Goal: Task Accomplishment & Management: Manage account settings

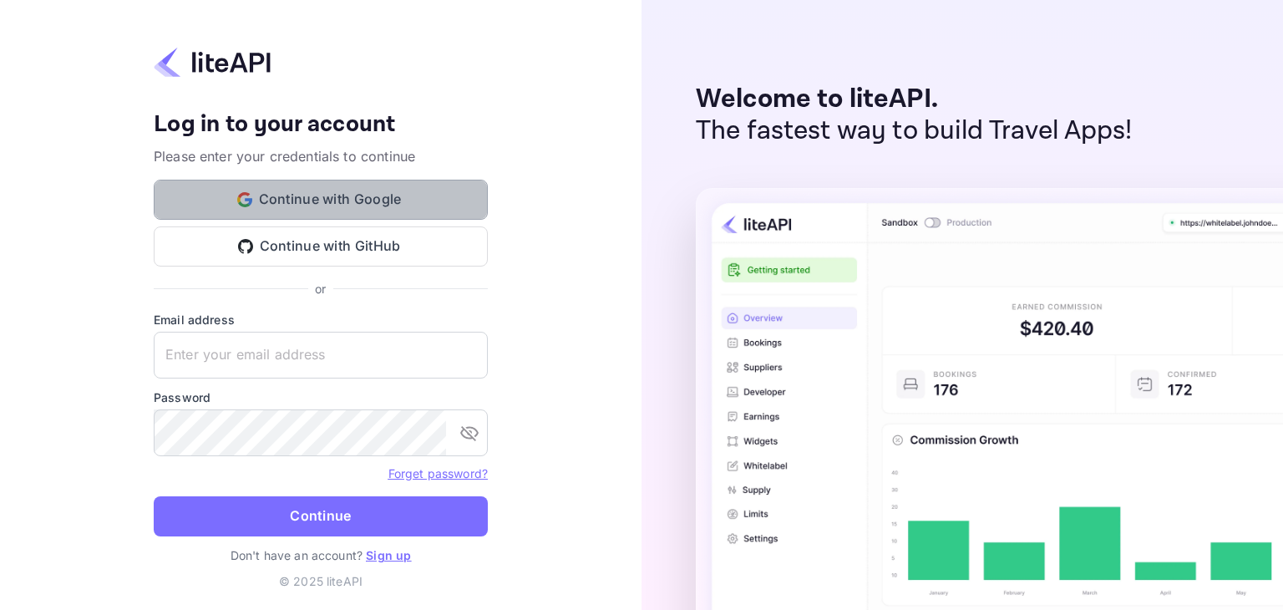
click at [438, 202] on button "Continue with Google" at bounding box center [321, 200] width 334 height 40
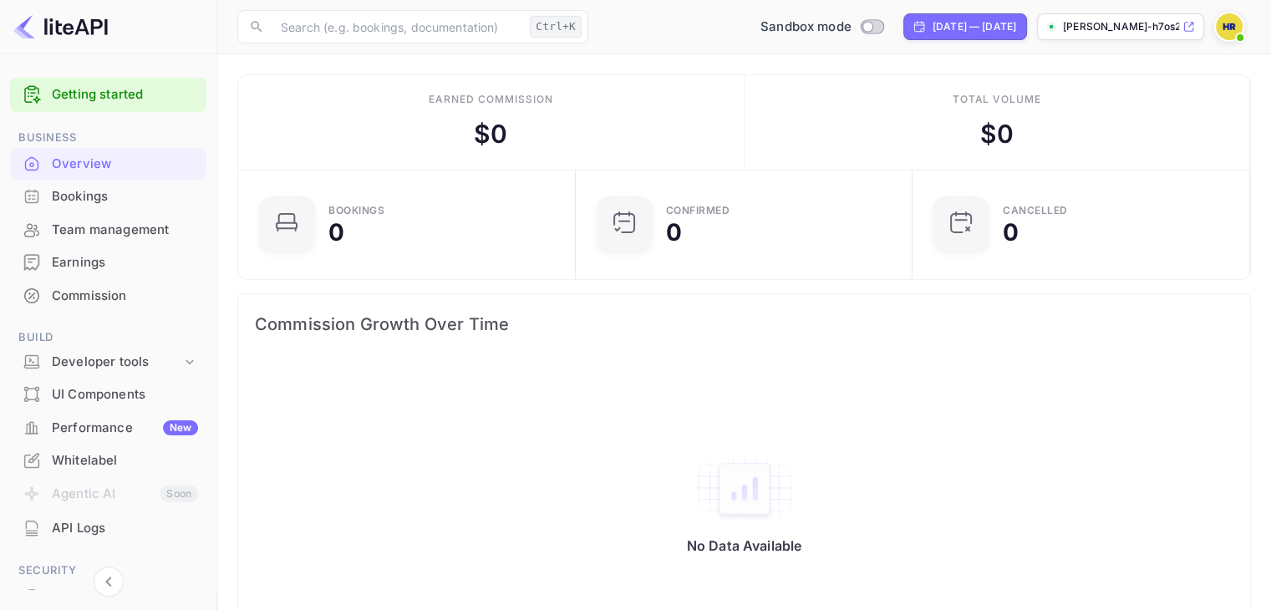
click at [1221, 31] on img at bounding box center [1228, 26] width 27 height 27
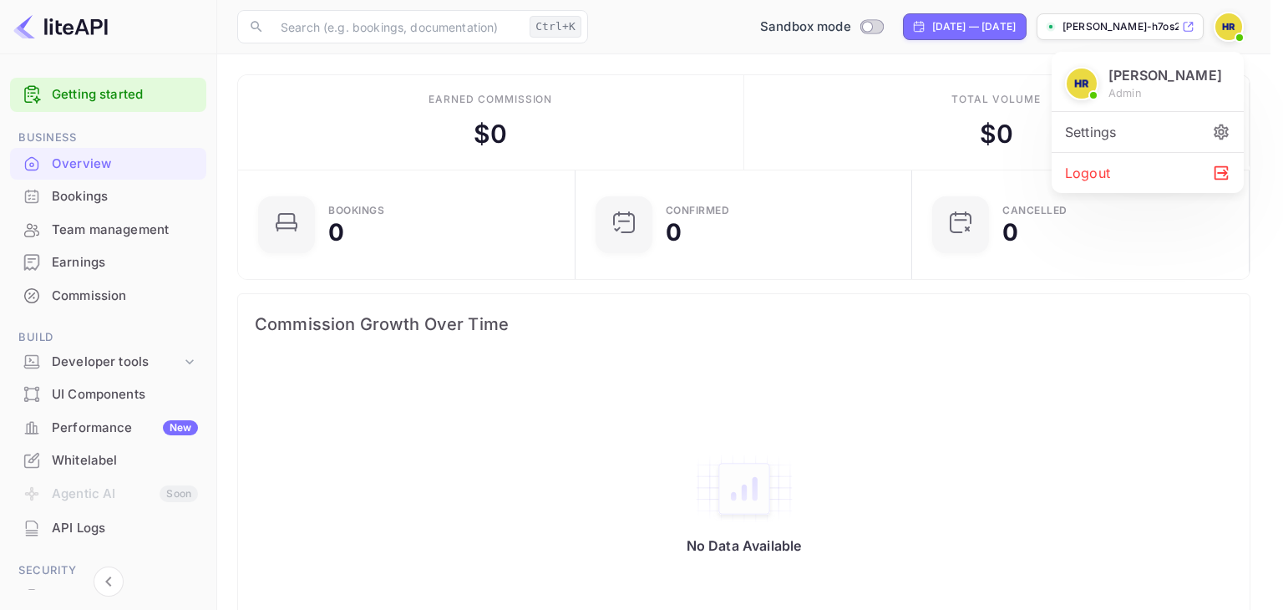
click at [869, 134] on div at bounding box center [641, 305] width 1283 height 610
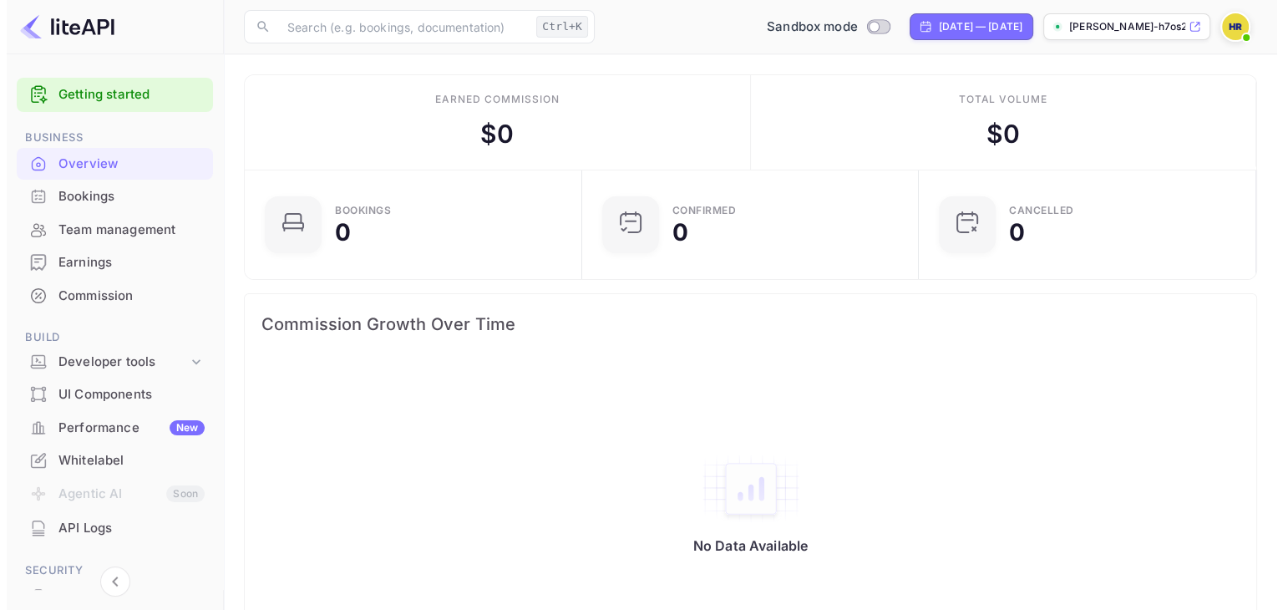
scroll to position [163, 0]
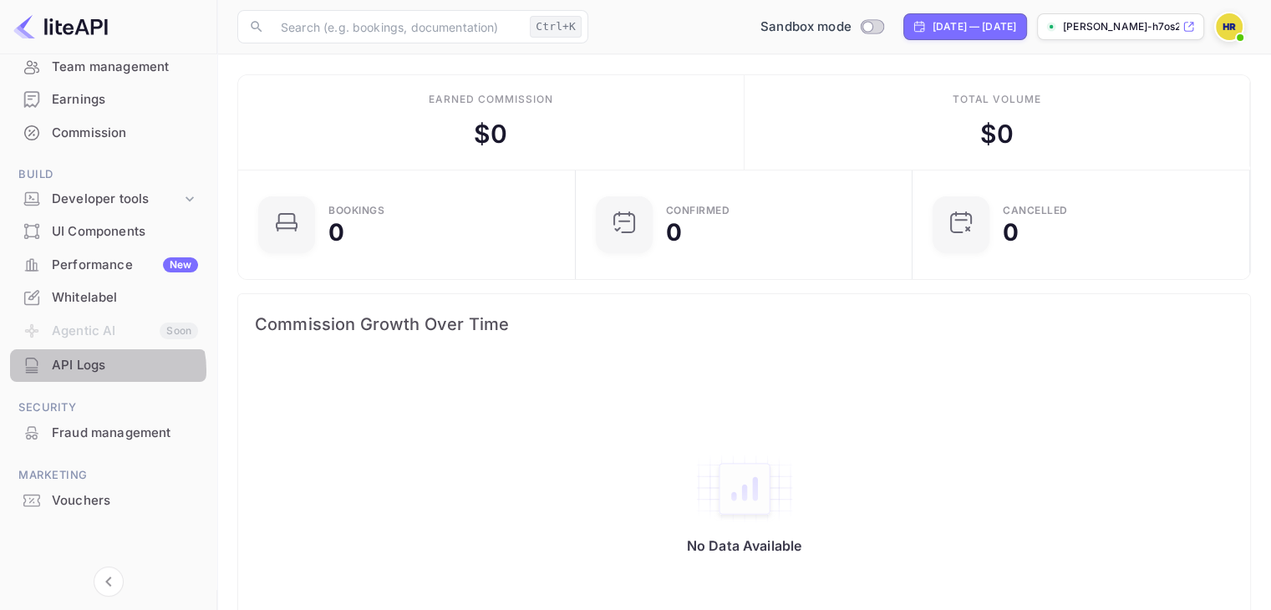
click at [104, 370] on div "API Logs" at bounding box center [125, 365] width 146 height 19
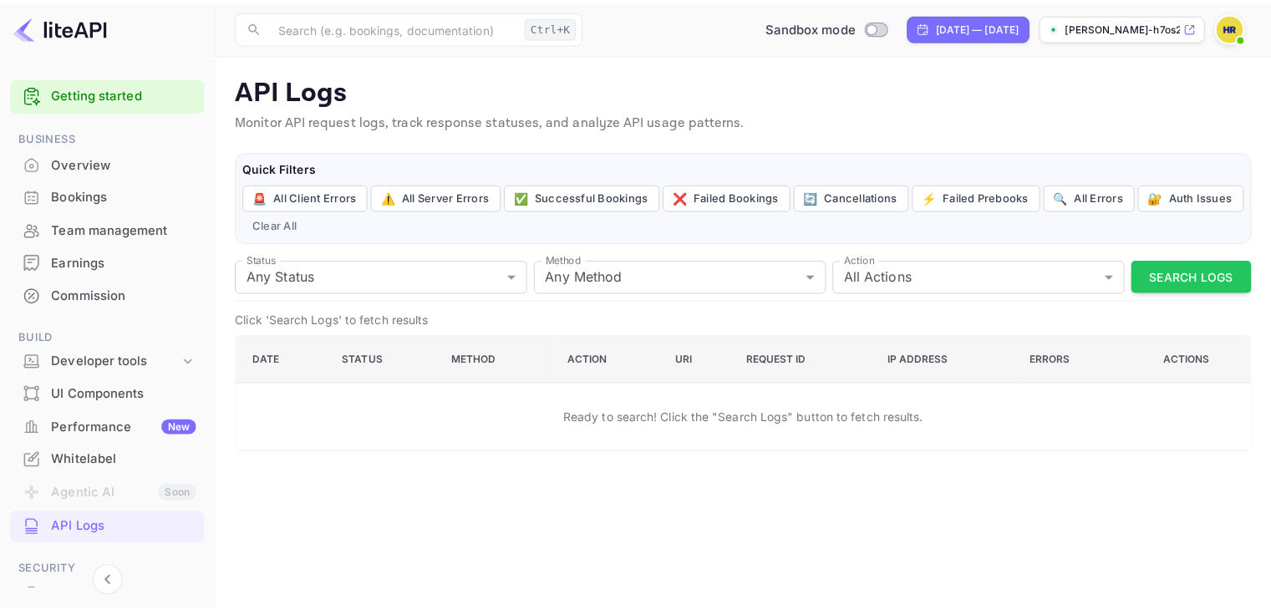
scroll to position [163, 0]
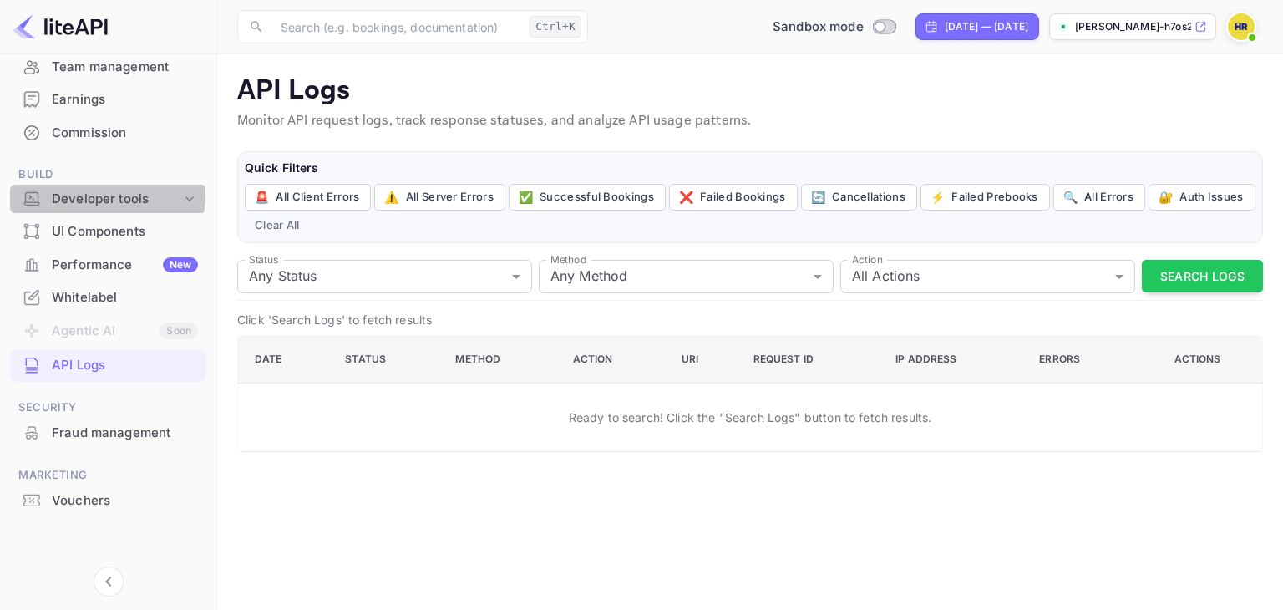
click at [64, 191] on div "Developer tools" at bounding box center [116, 199] width 129 height 19
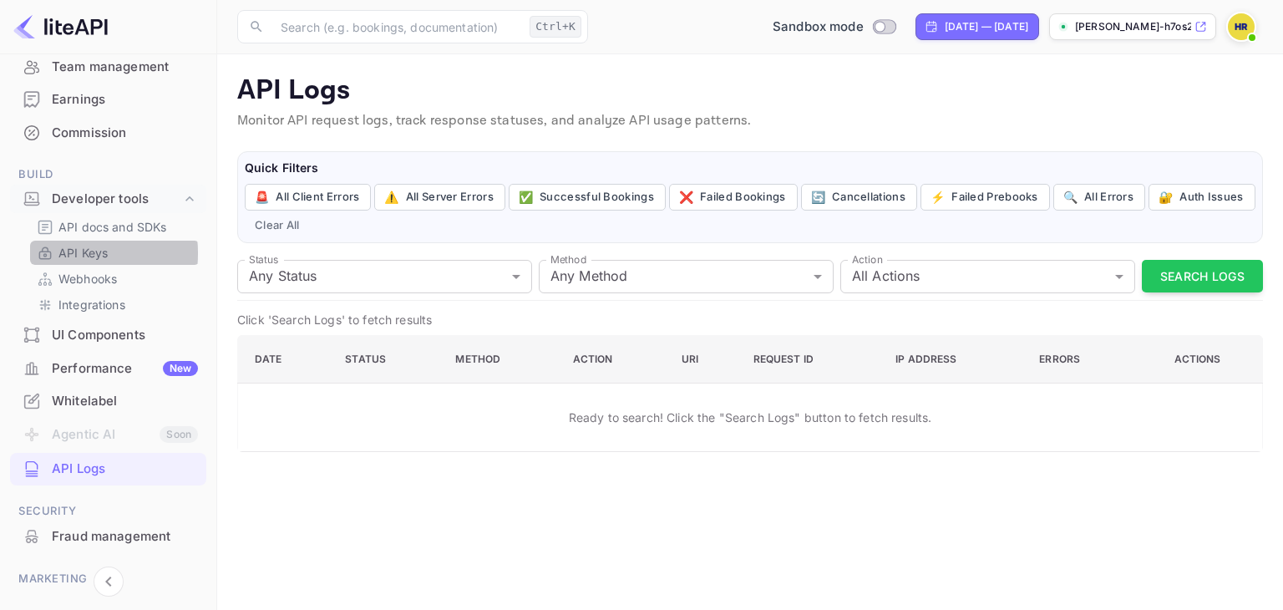
click at [63, 253] on p "API Keys" at bounding box center [82, 253] width 49 height 18
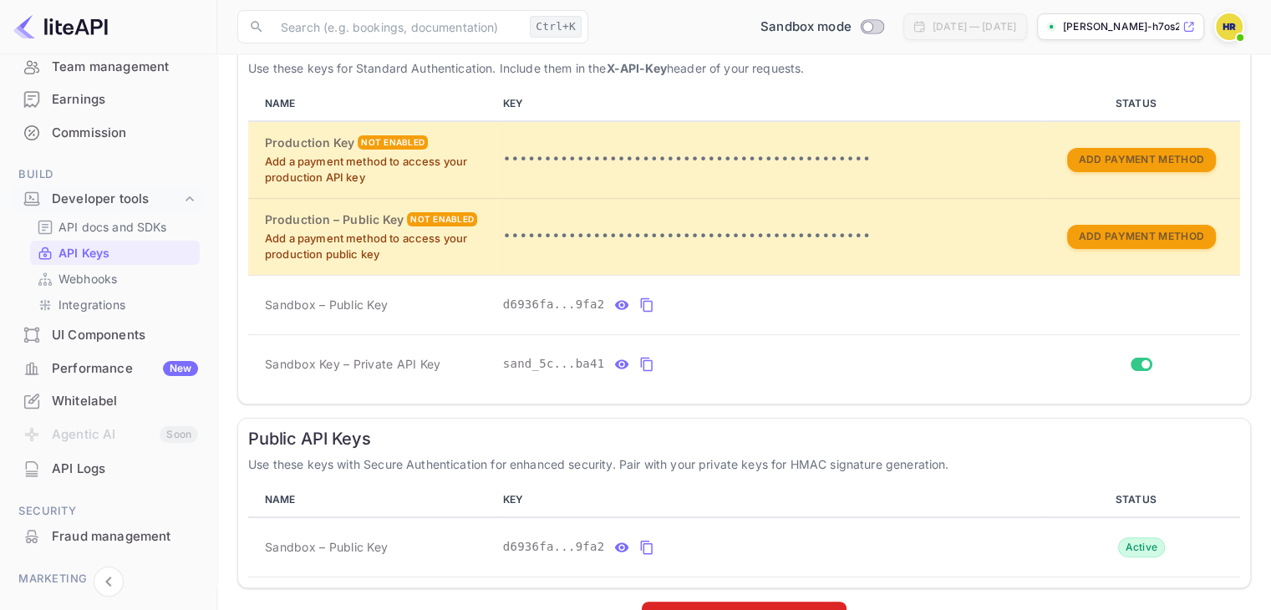
scroll to position [376, 0]
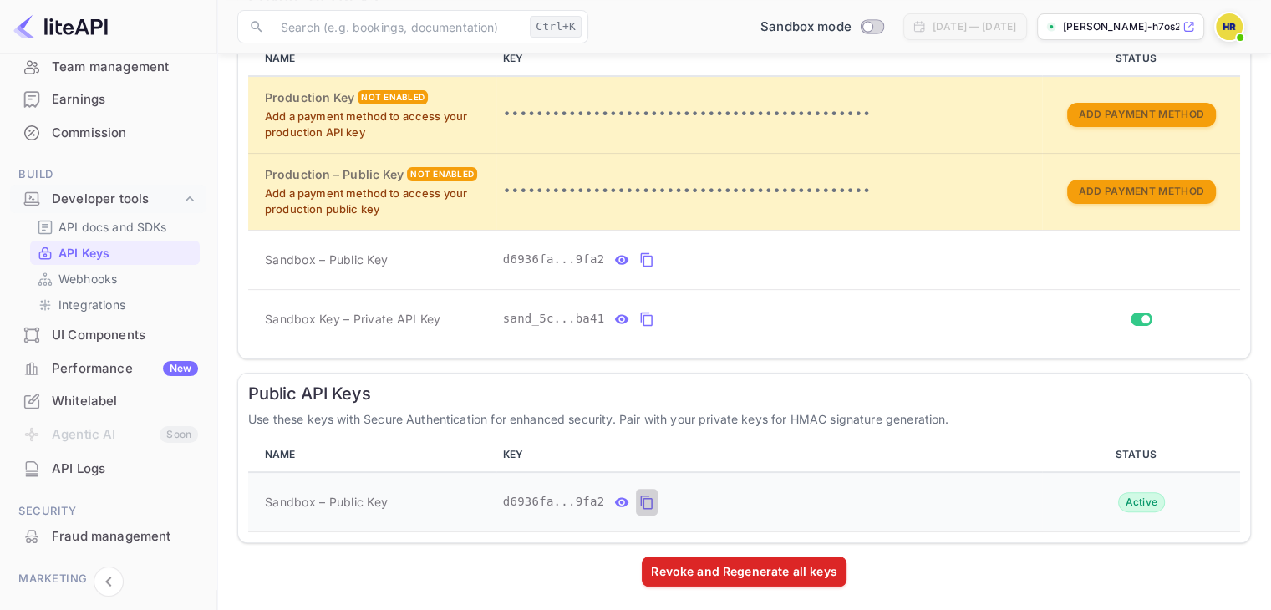
click at [639, 494] on icon "public api keys table" at bounding box center [646, 502] width 15 height 20
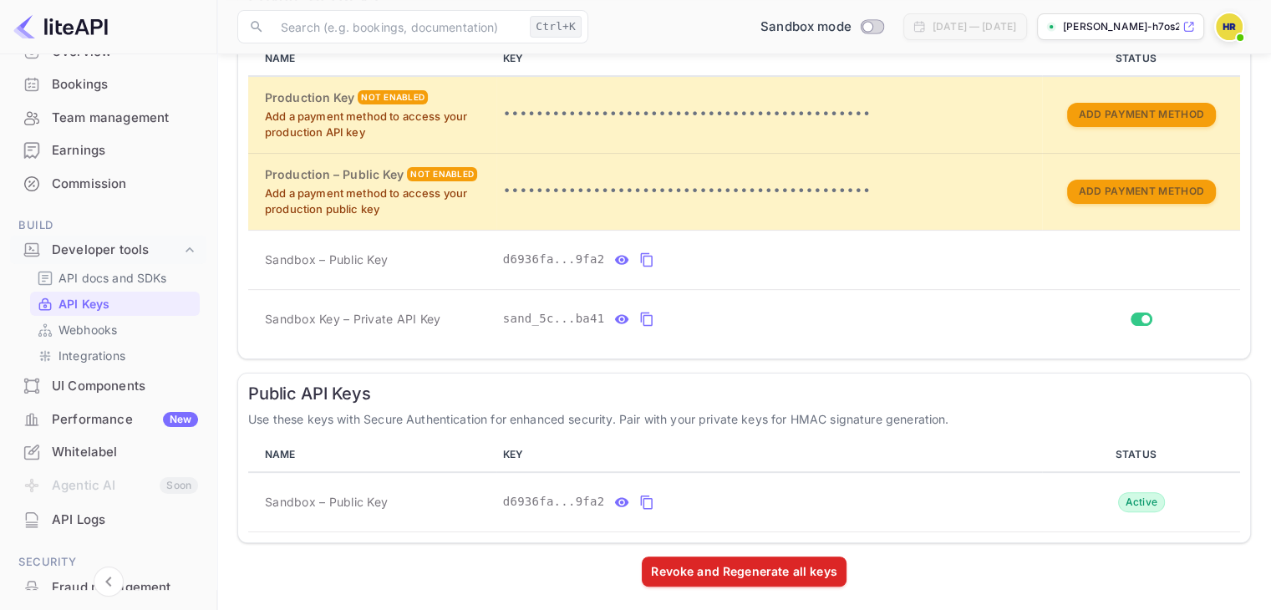
scroll to position [91, 0]
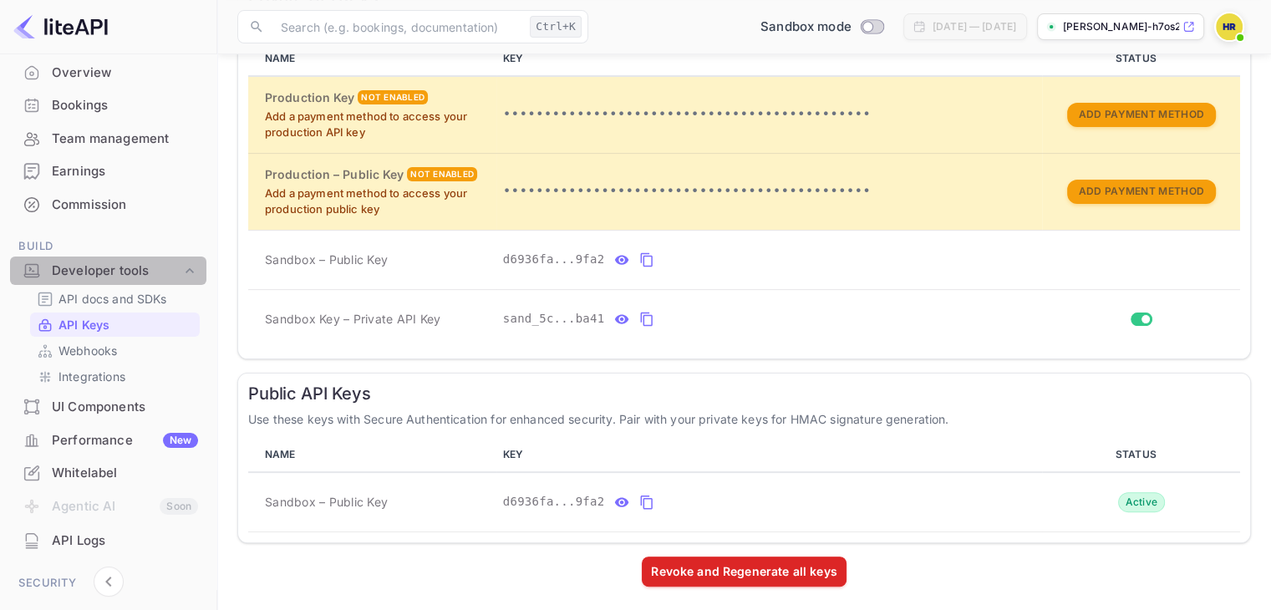
click at [119, 273] on div "Developer tools" at bounding box center [116, 270] width 129 height 19
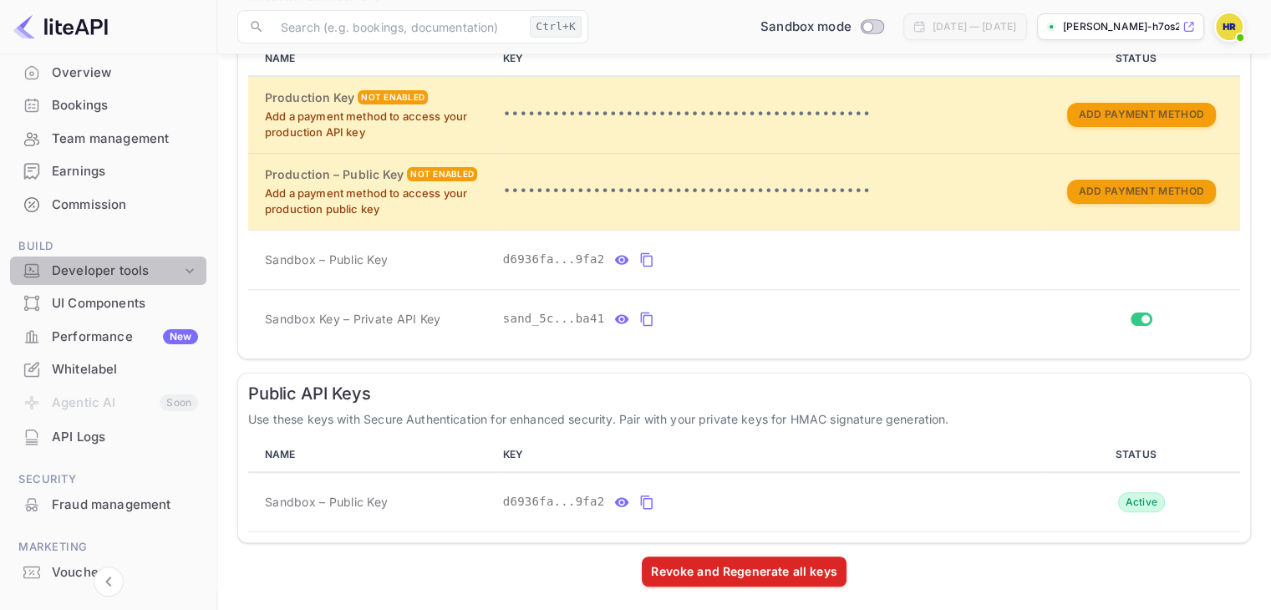
click at [119, 273] on div "Developer tools" at bounding box center [116, 270] width 129 height 19
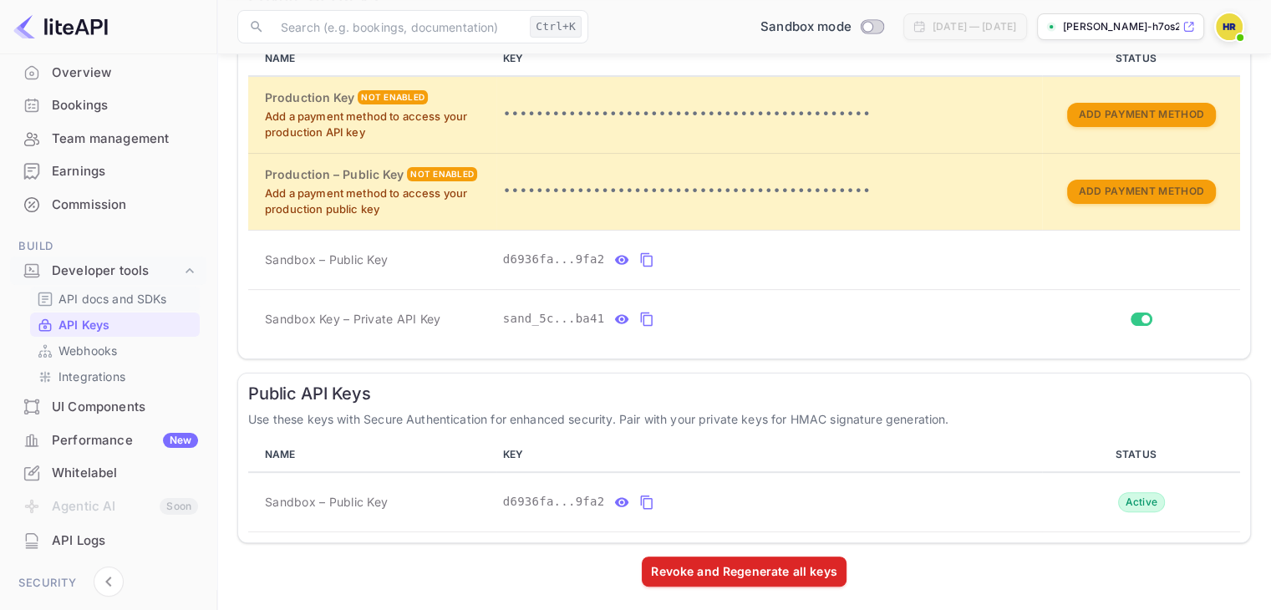
click at [114, 305] on p "API docs and SDKs" at bounding box center [112, 299] width 109 height 18
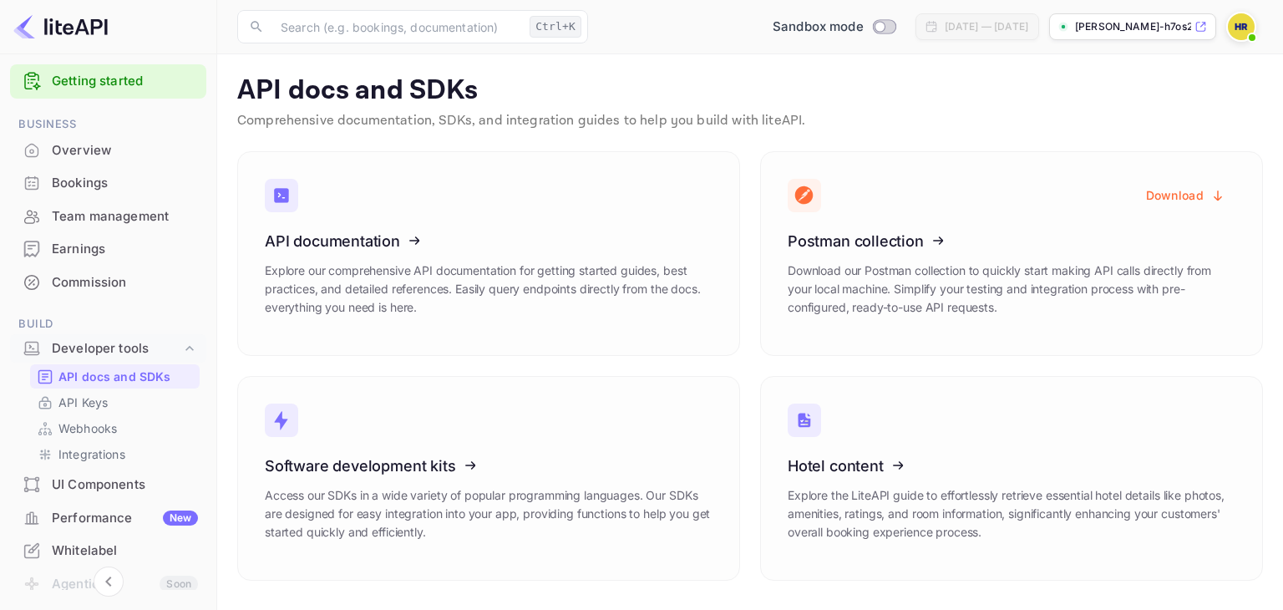
scroll to position [92, 0]
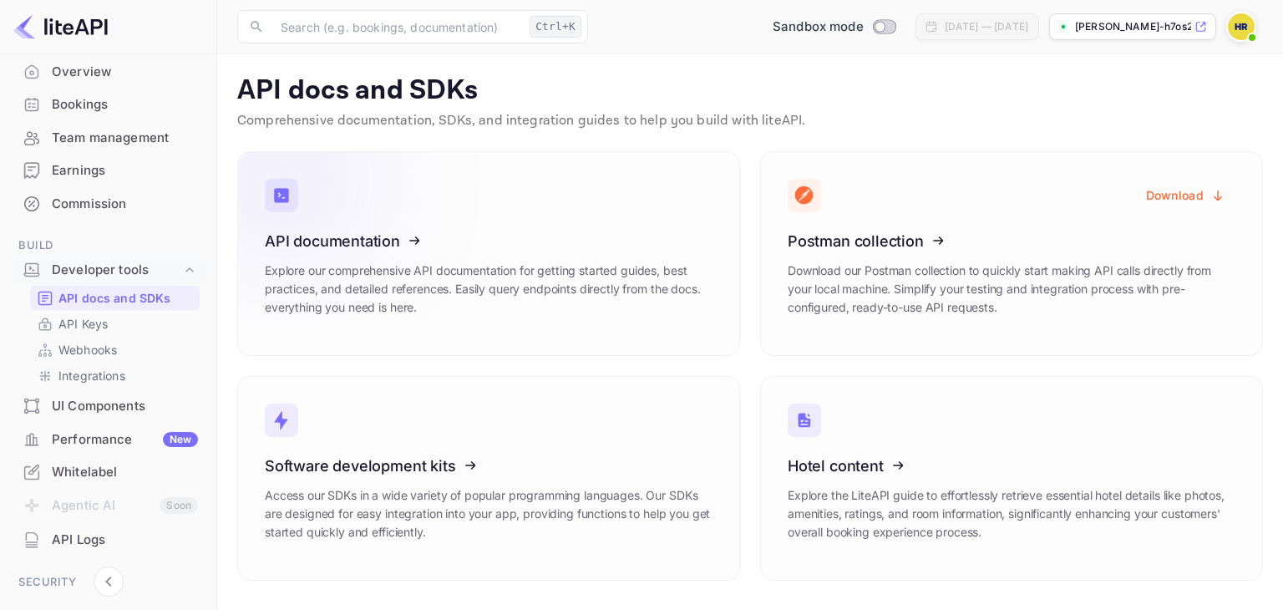
click at [385, 235] on icon at bounding box center [368, 238] width 260 height 172
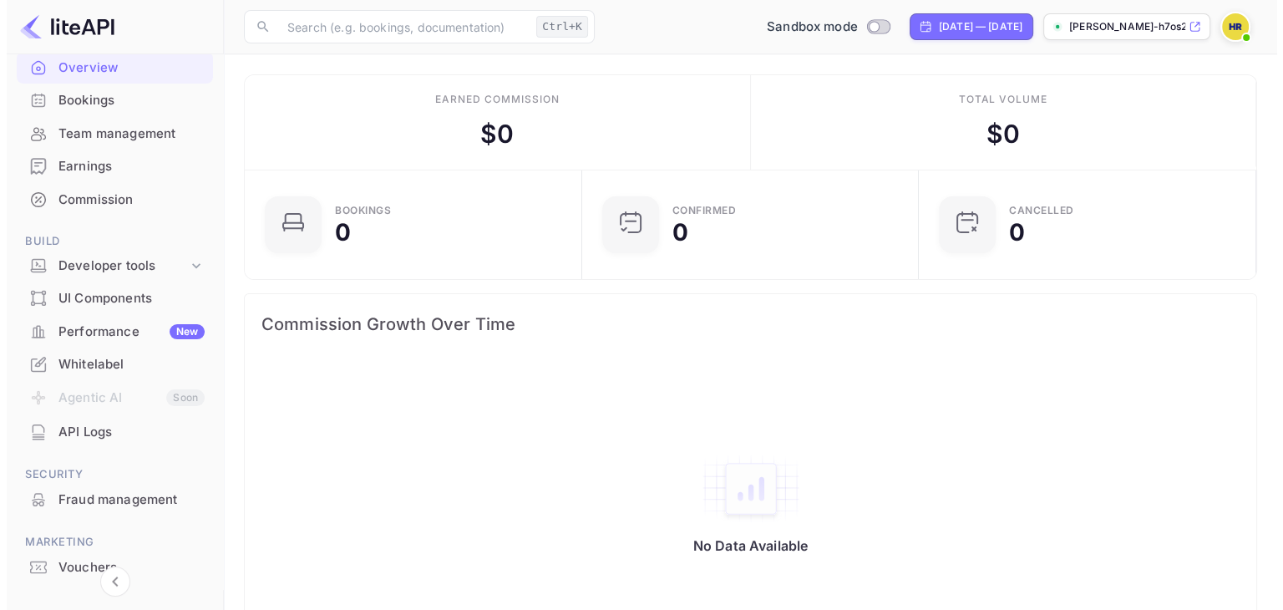
scroll to position [163, 0]
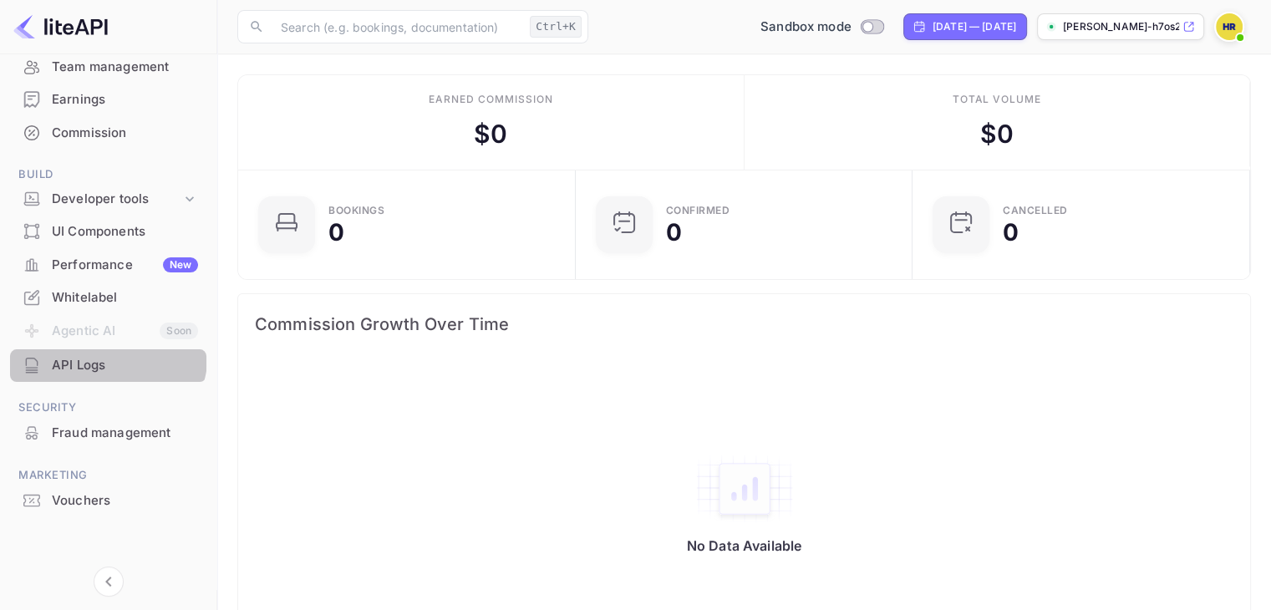
click at [99, 352] on div "API Logs" at bounding box center [108, 365] width 196 height 33
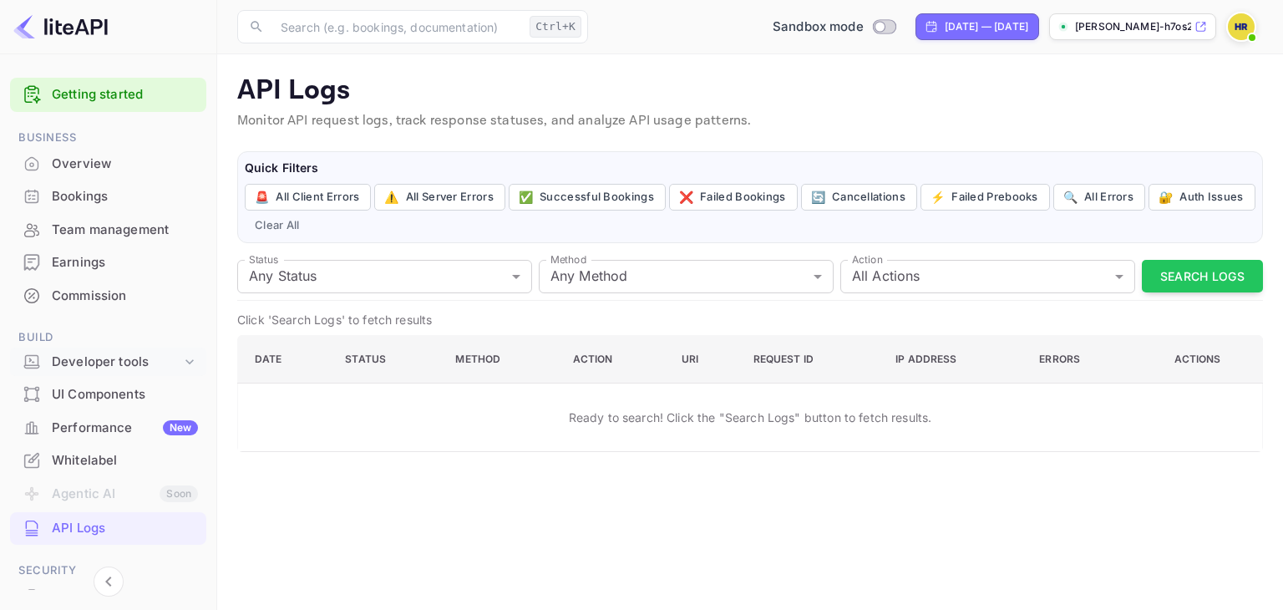
click at [119, 354] on div "Developer tools" at bounding box center [116, 362] width 129 height 19
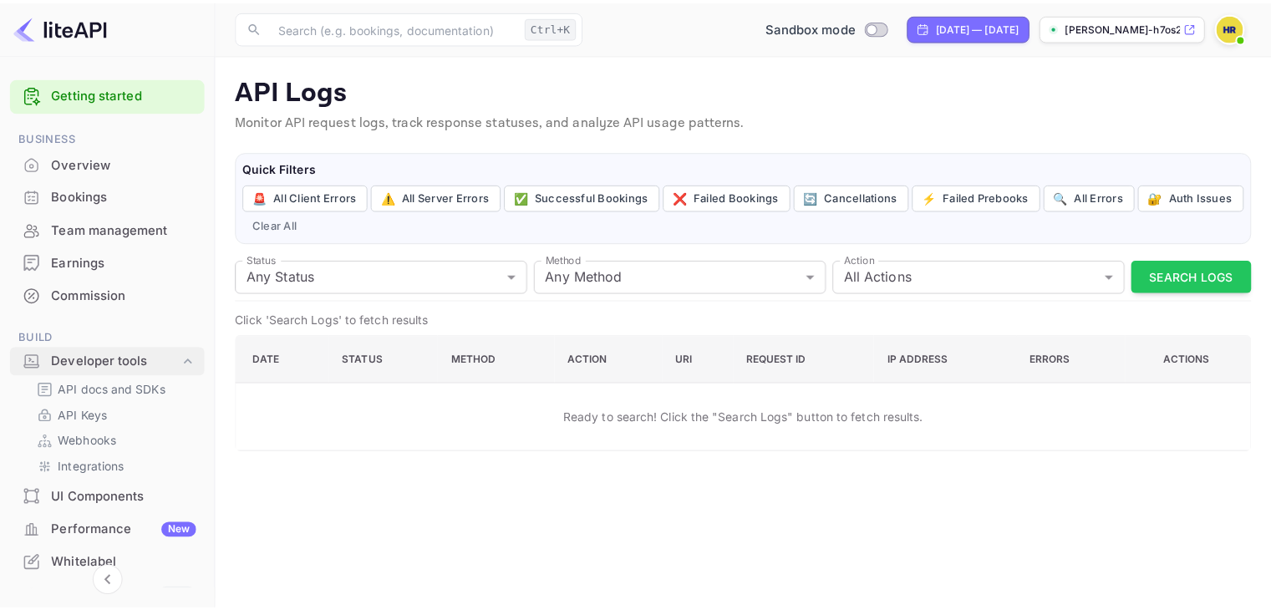
scroll to position [22, 0]
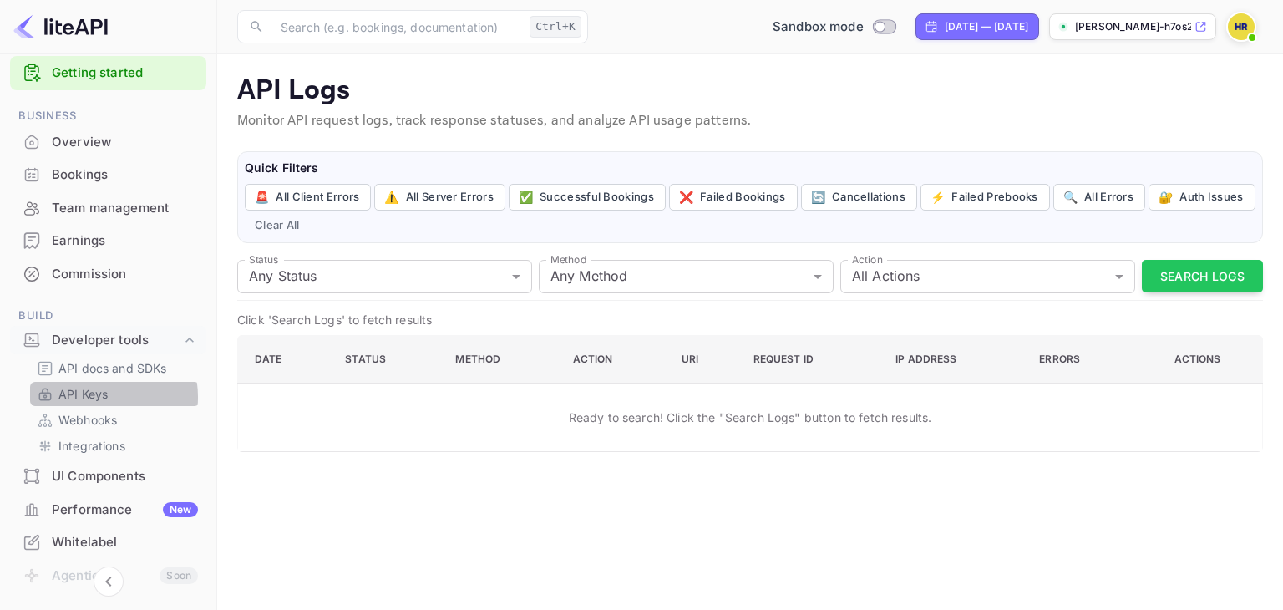
click at [96, 396] on p "API Keys" at bounding box center [82, 394] width 49 height 18
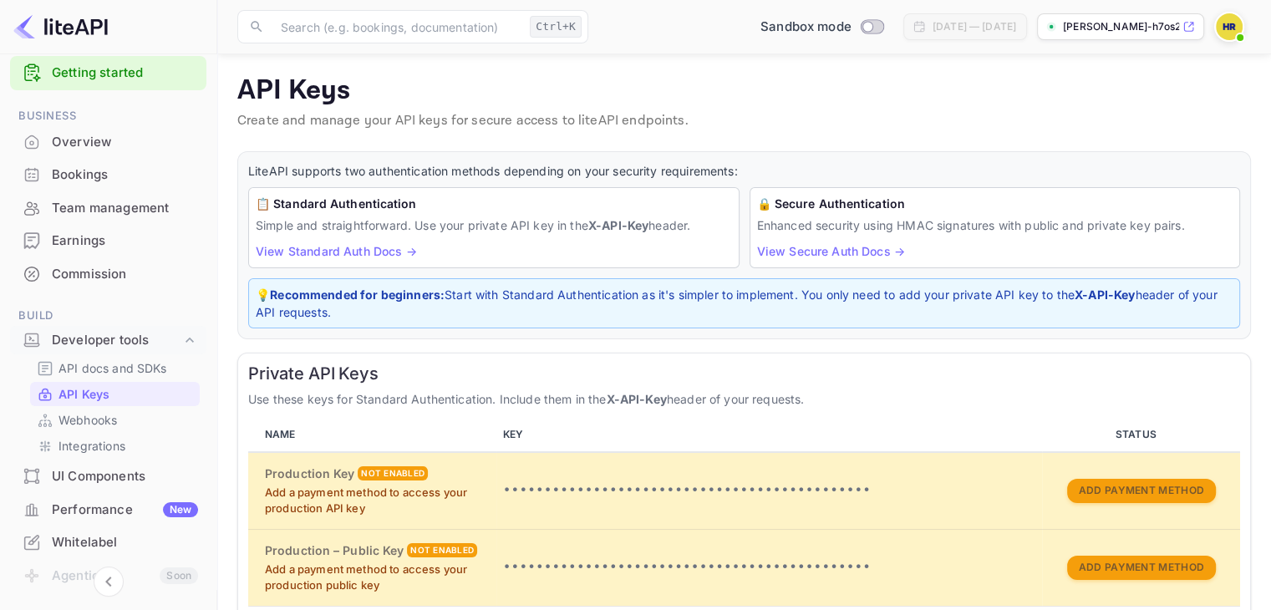
scroll to position [376, 0]
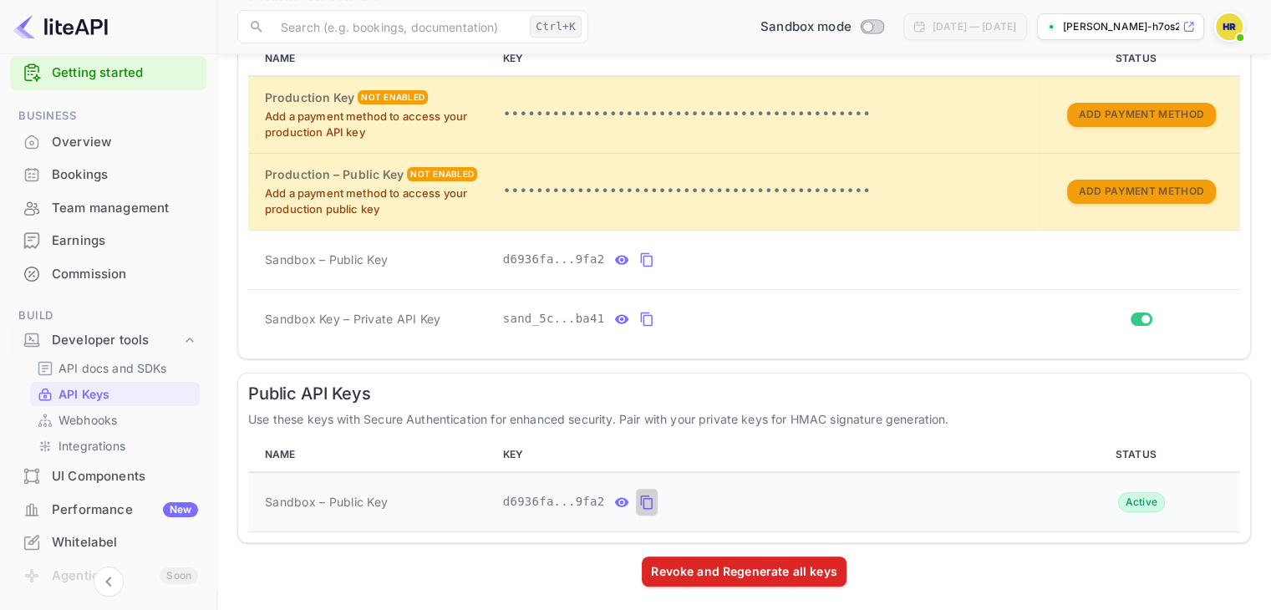
click at [645, 499] on icon "public api keys table" at bounding box center [646, 502] width 15 height 20
click at [639, 499] on icon "public api keys table" at bounding box center [646, 502] width 15 height 20
click at [639, 502] on icon "public api keys table" at bounding box center [646, 502] width 15 height 20
click at [636, 492] on button "public api keys table" at bounding box center [647, 502] width 22 height 27
